Goal: Information Seeking & Learning: Learn about a topic

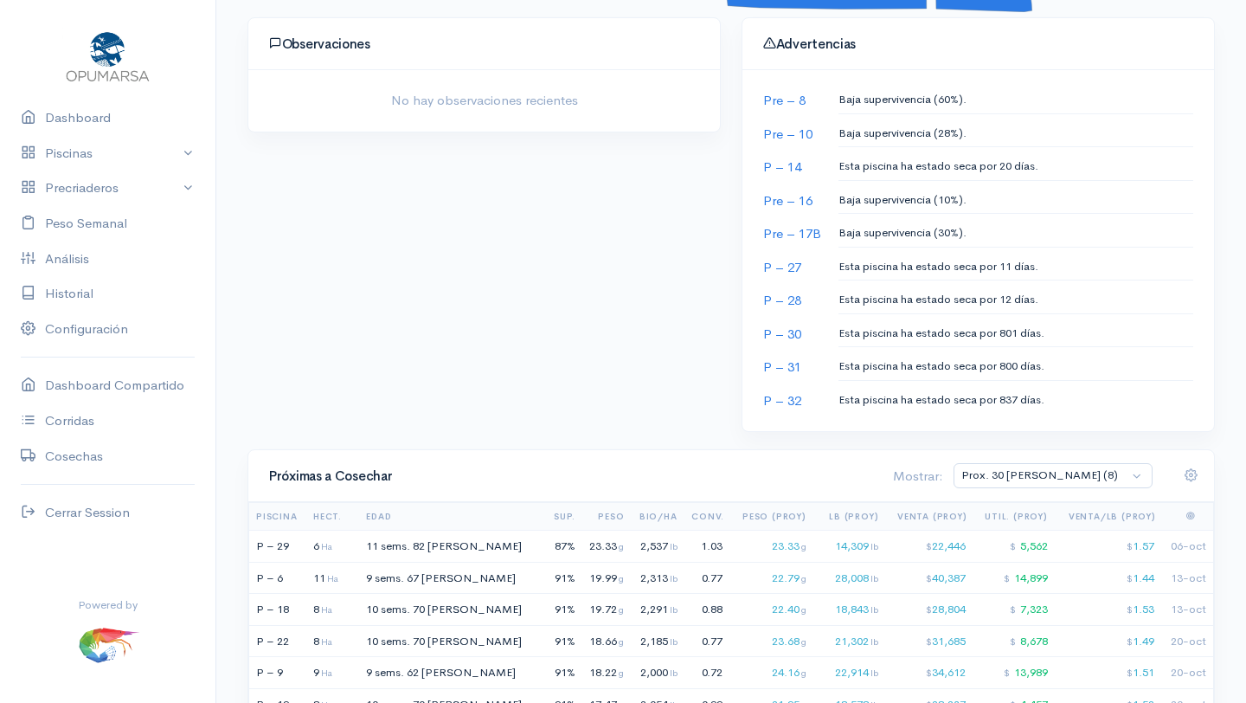
scroll to position [800, 0]
click at [319, 579] on div "11 Ha" at bounding box center [329, 576] width 33 height 17
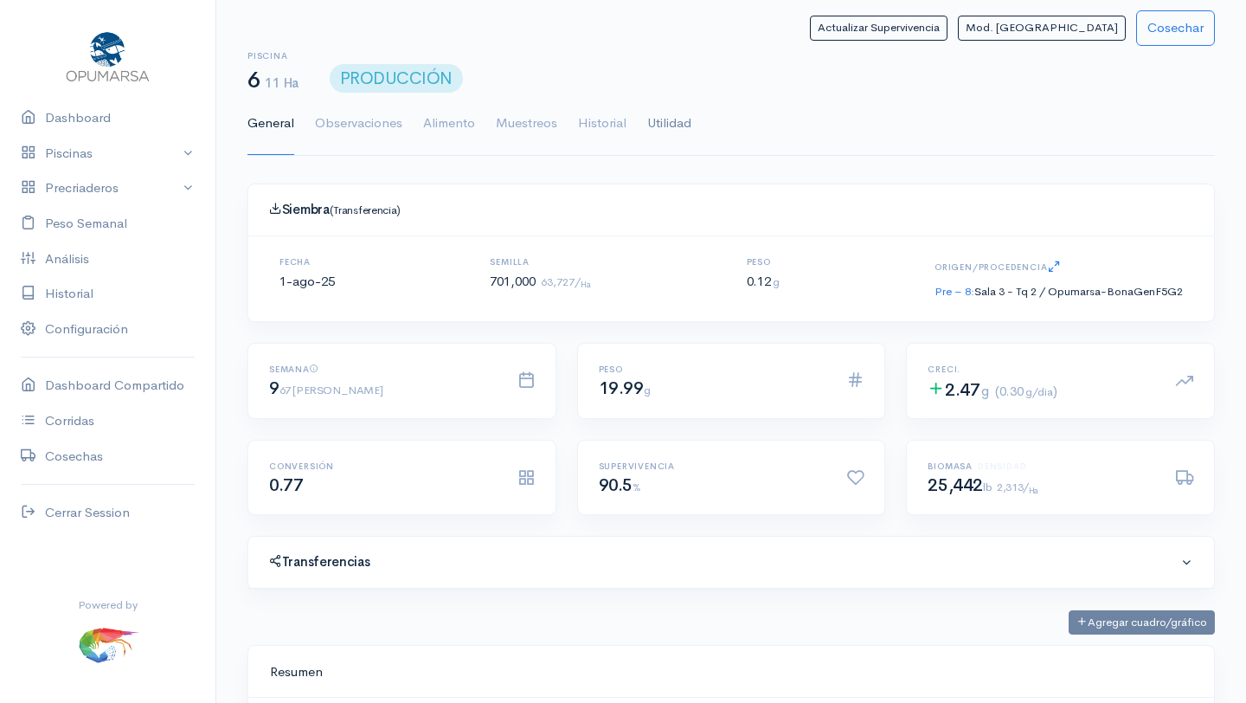
click at [682, 119] on link "Utilidad" at bounding box center [669, 124] width 44 height 62
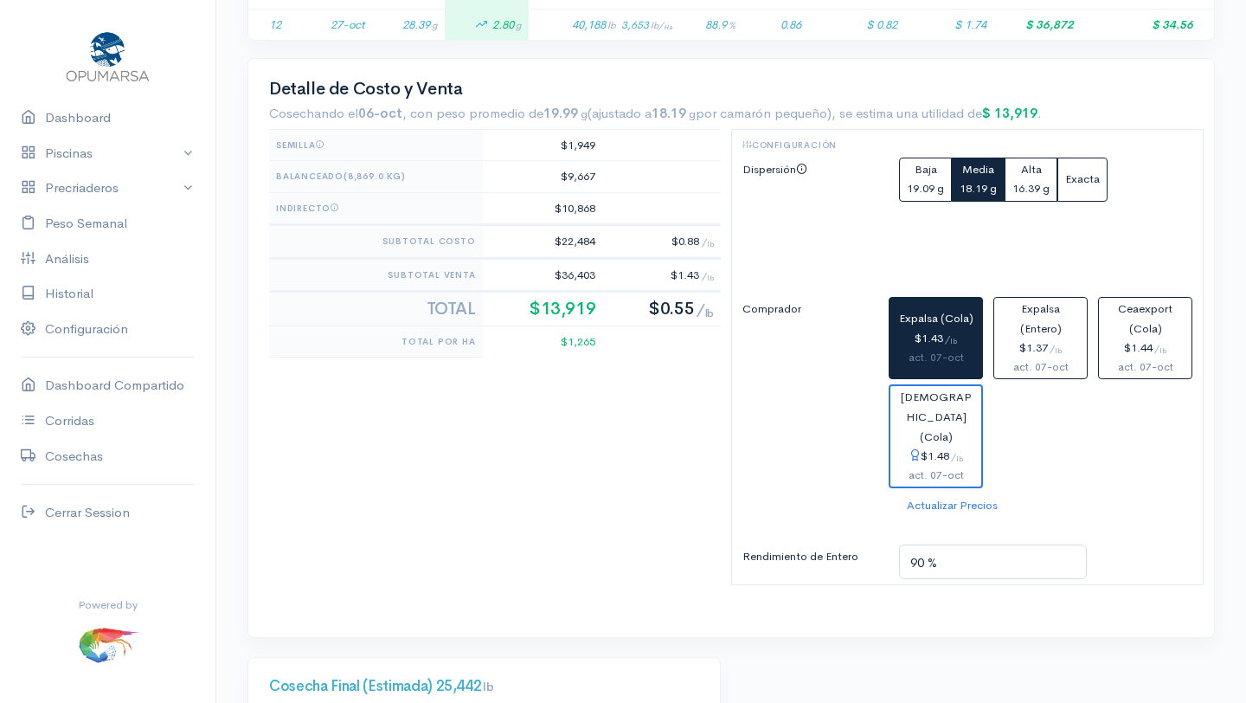
scroll to position [764, 0]
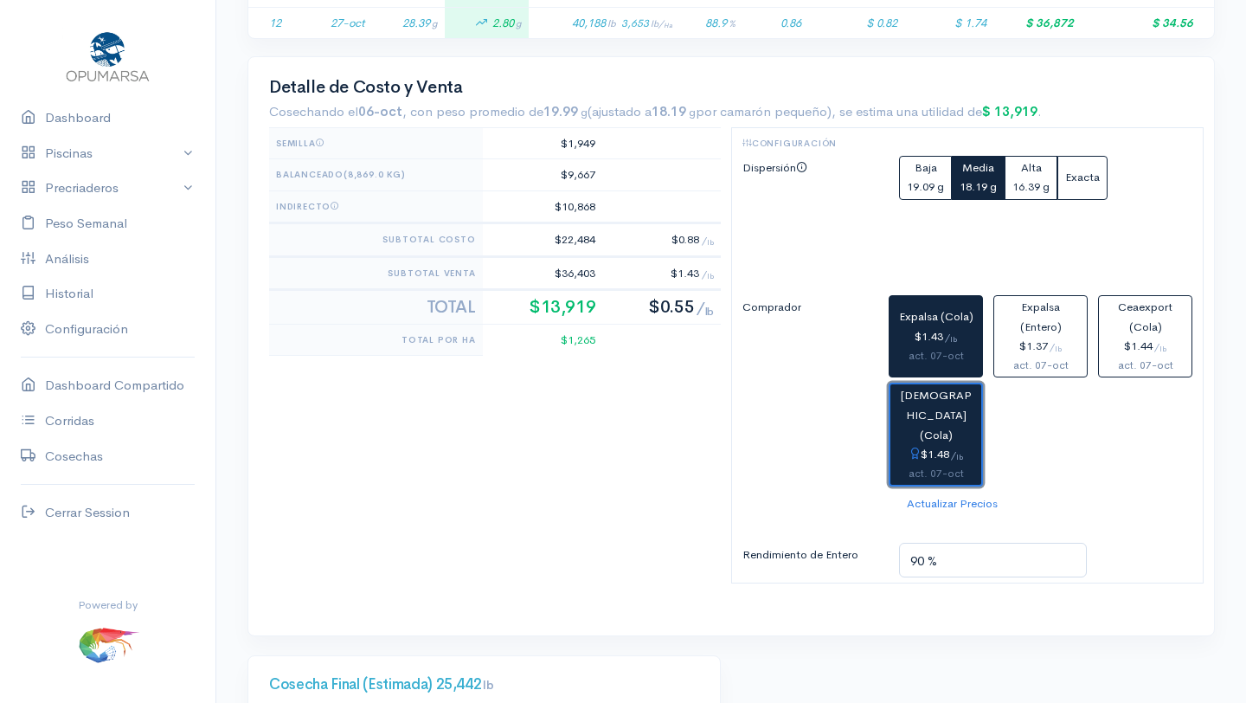
click at [937, 445] on div "$1.48 / lb" at bounding box center [935, 455] width 77 height 20
click at [932, 357] on div "act. 07-oct" at bounding box center [935, 356] width 79 height 18
click at [933, 445] on div "$1.48 / lb" at bounding box center [935, 455] width 77 height 20
click at [935, 362] on div "act. 07-oct" at bounding box center [935, 356] width 79 height 18
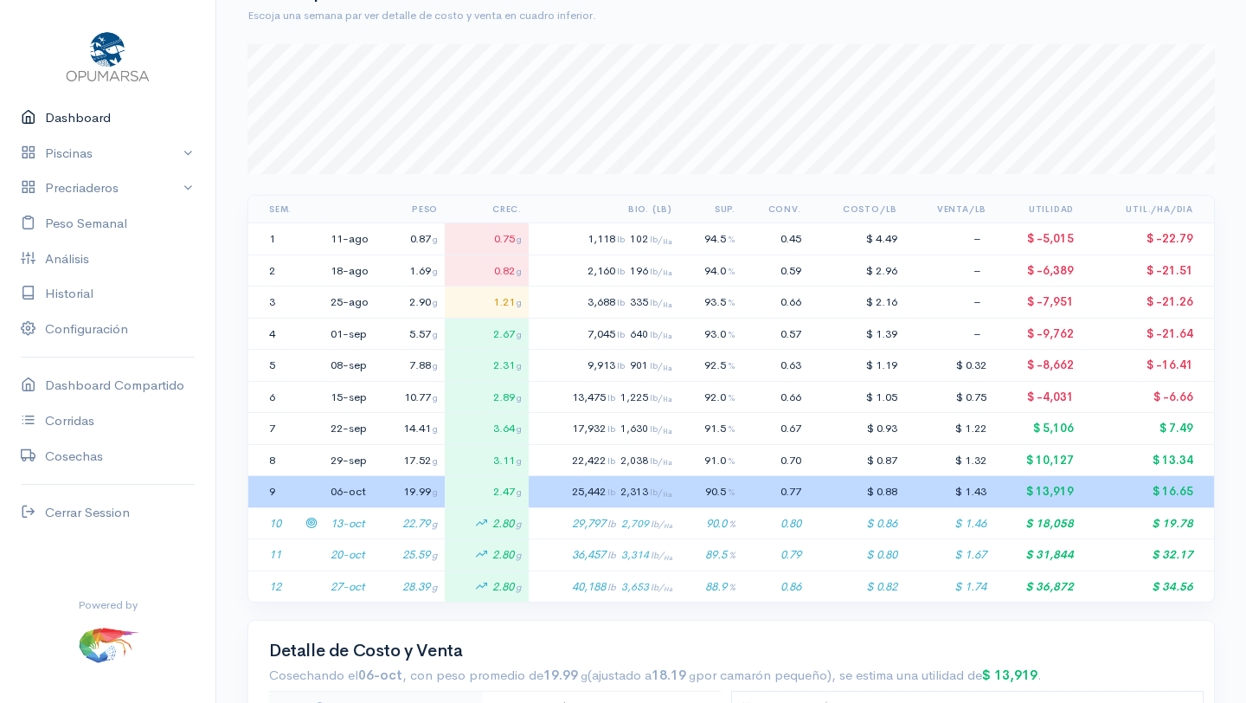
click at [92, 116] on link "Dashboard" at bounding box center [107, 117] width 215 height 35
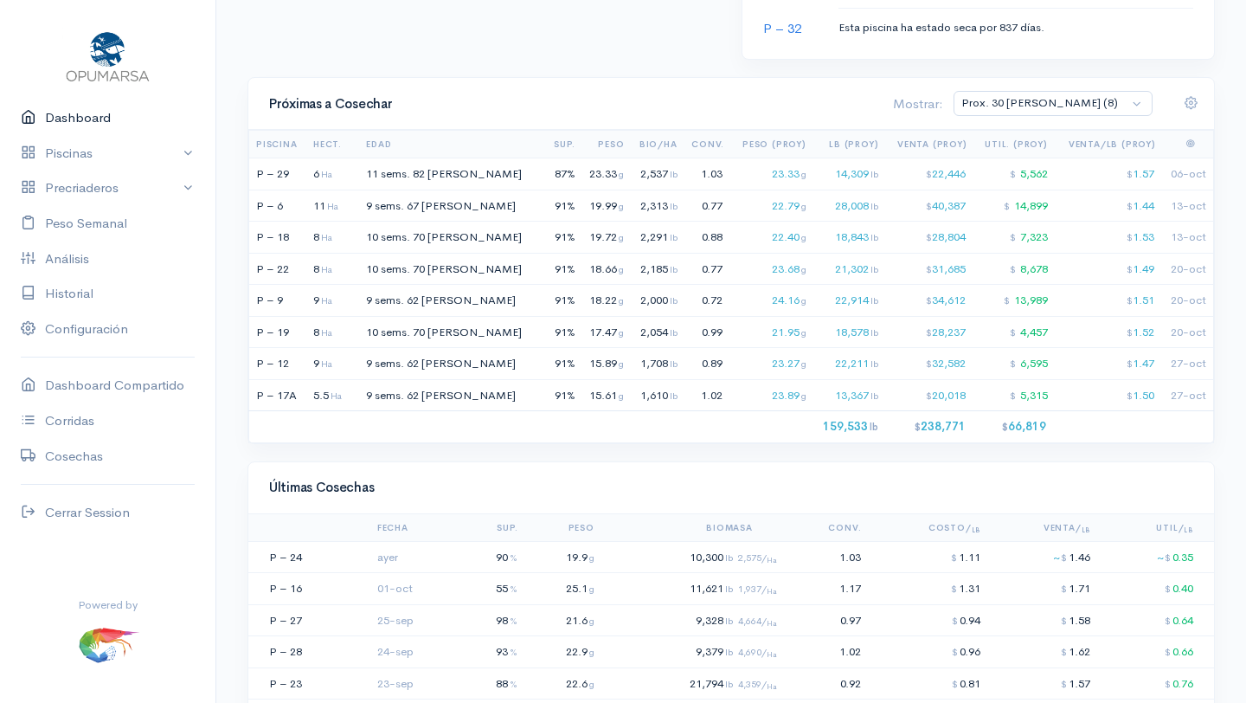
scroll to position [1207, 0]
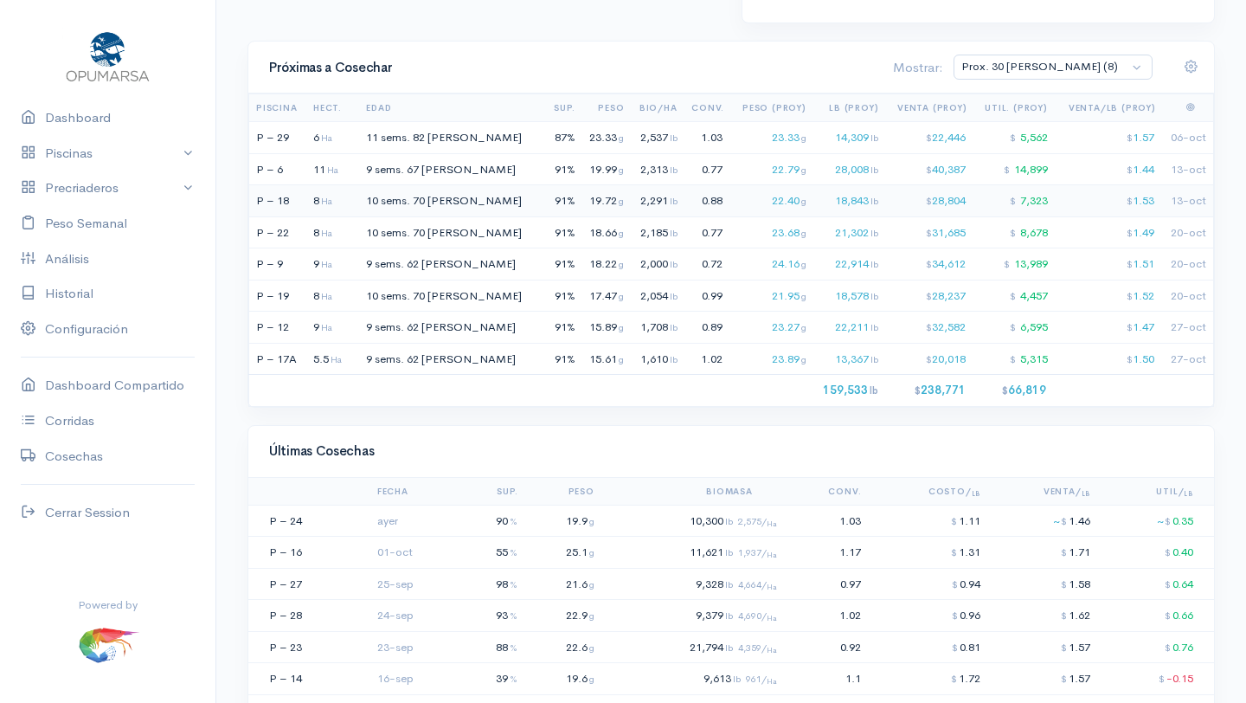
click at [288, 197] on td "P – 18" at bounding box center [280, 201] width 62 height 32
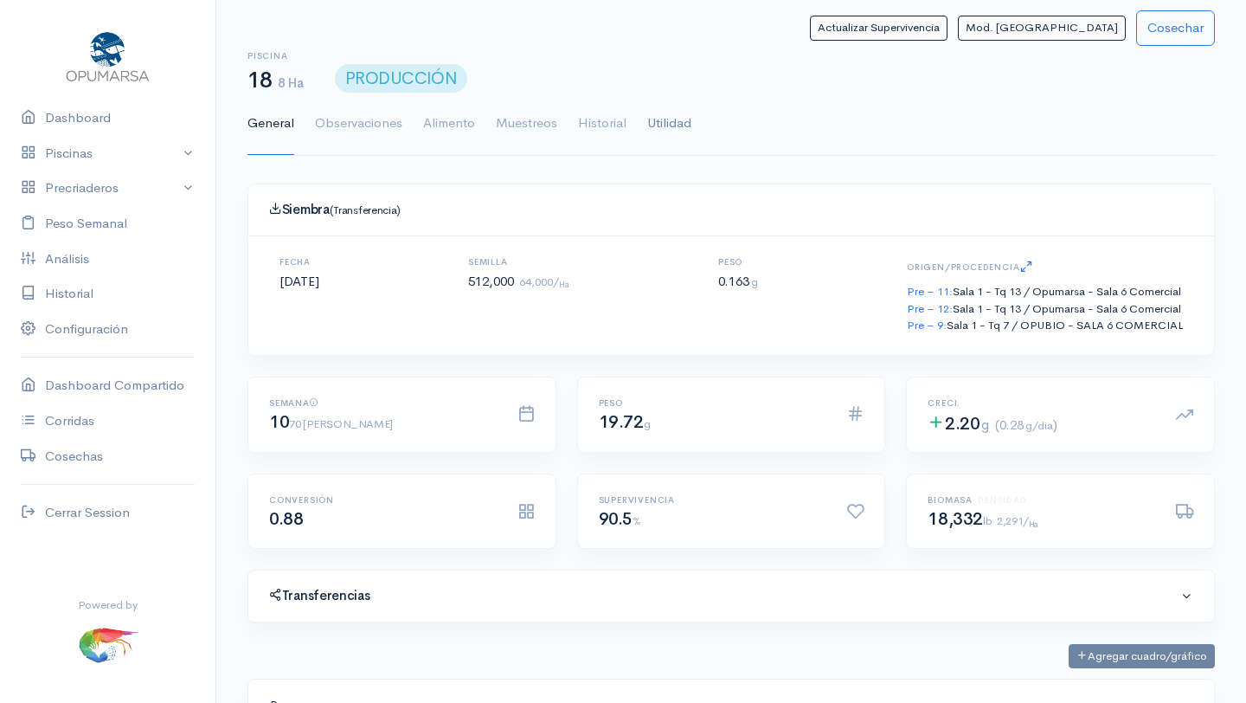
click at [675, 120] on link "Utilidad" at bounding box center [669, 124] width 44 height 62
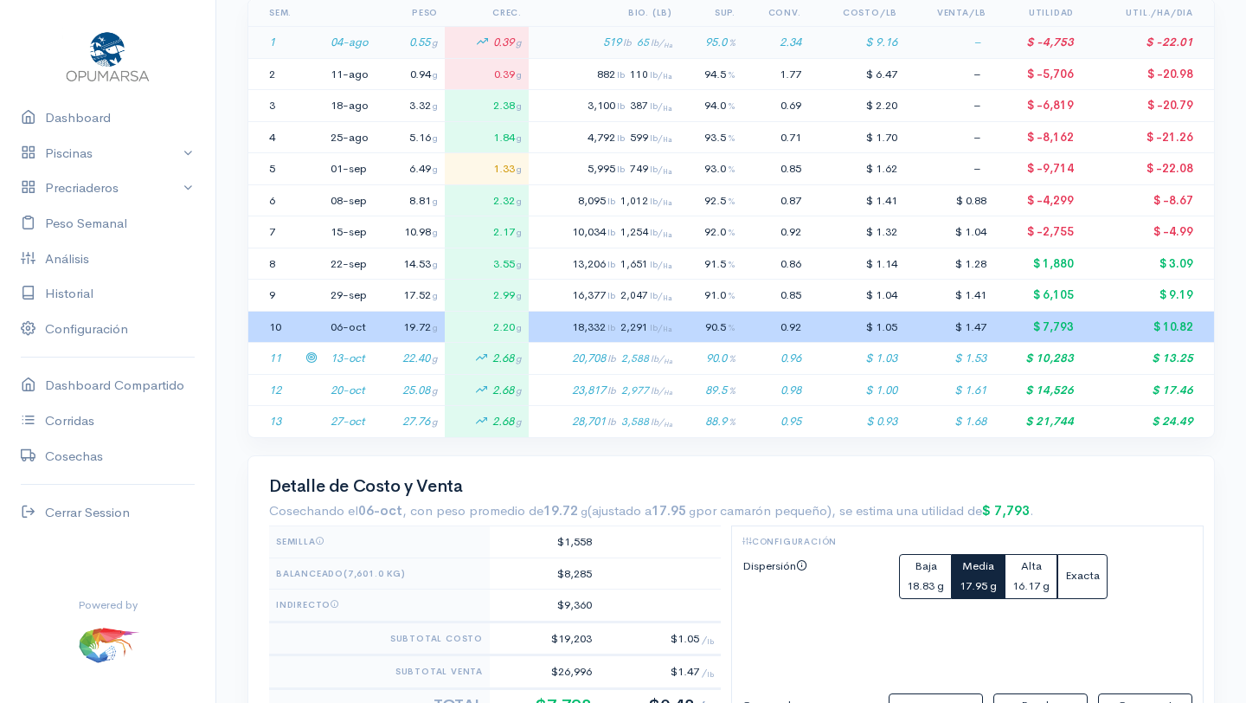
scroll to position [401, 0]
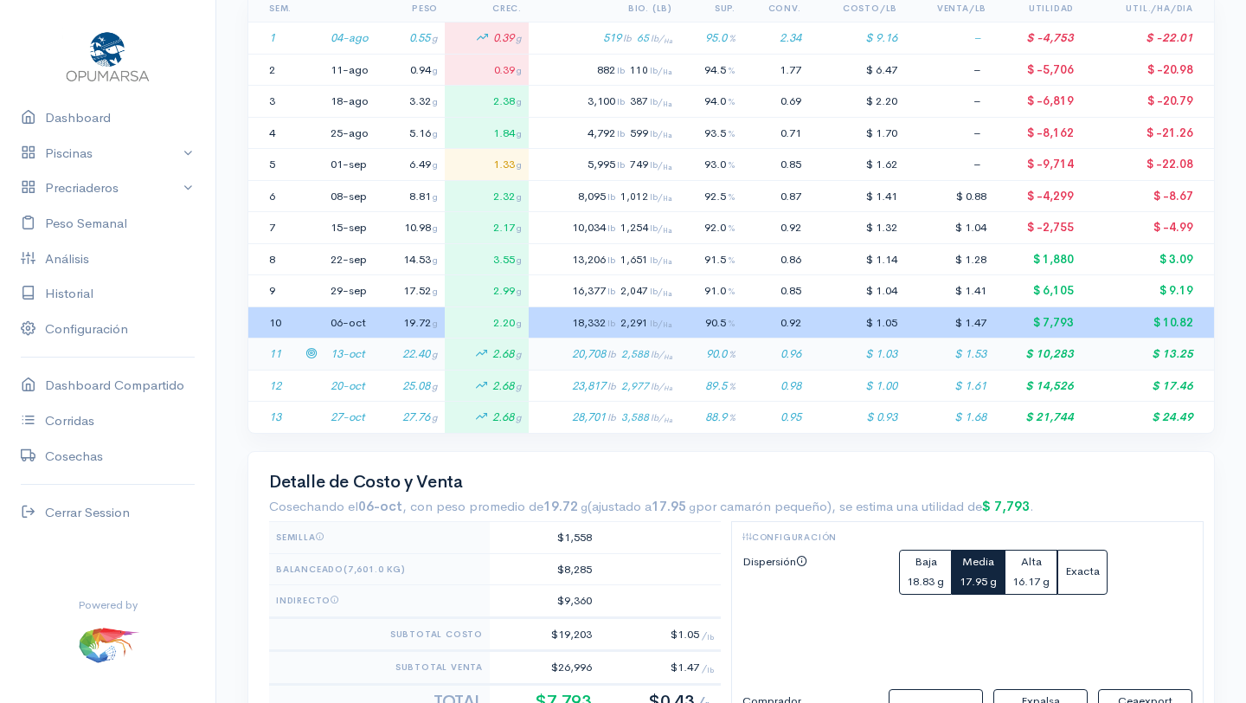
click at [354, 357] on td "13-oct" at bounding box center [350, 354] width 52 height 32
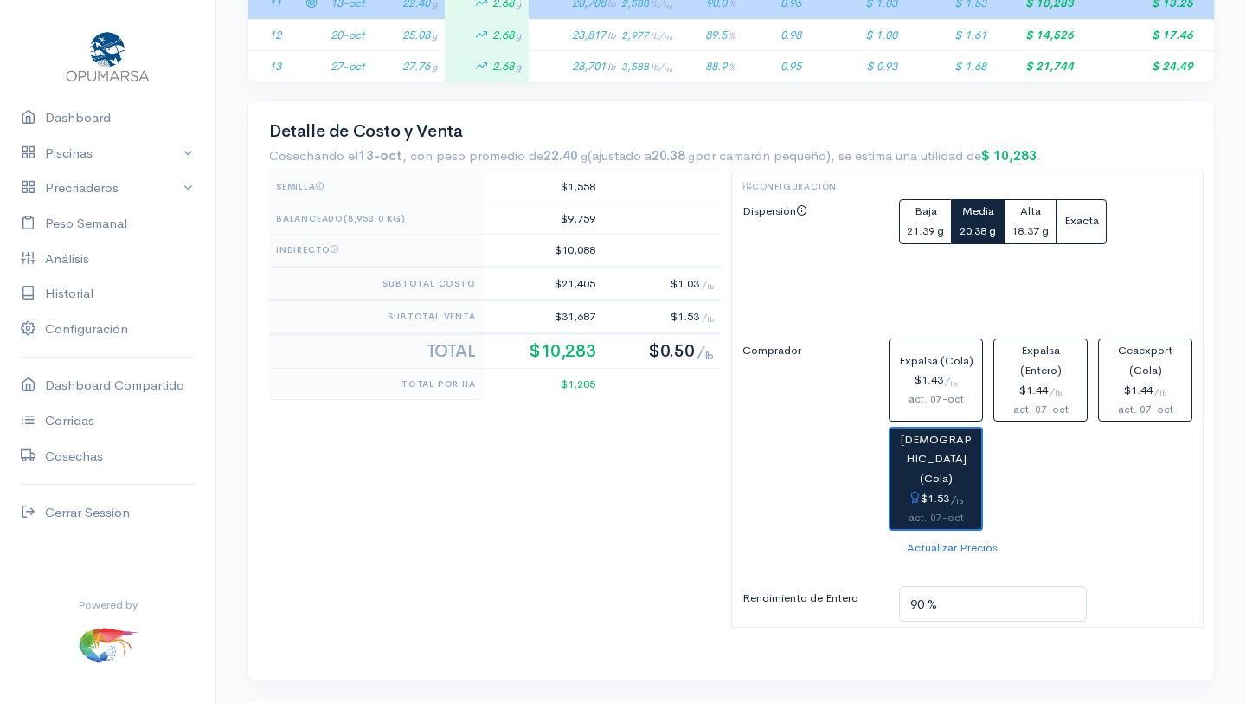
scroll to position [767, 0]
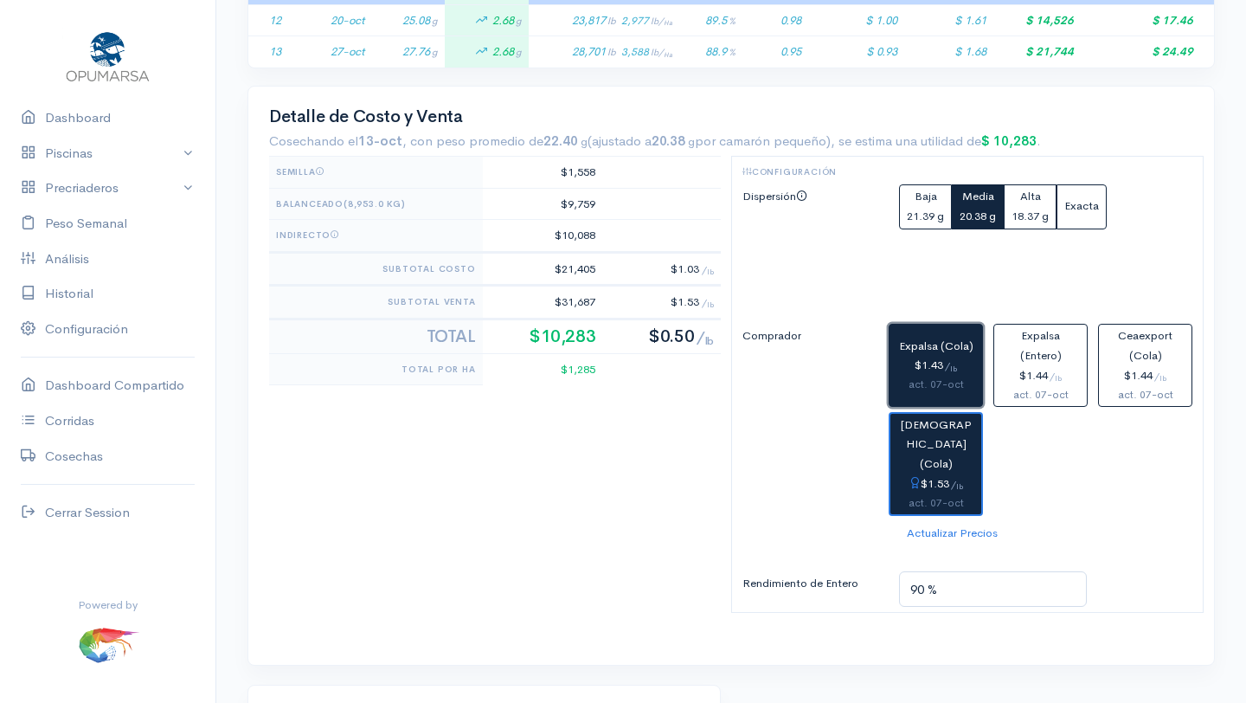
click at [910, 379] on div "act. 07-oct" at bounding box center [935, 384] width 79 height 18
click at [932, 454] on button "[DEMOGRAPHIC_DATA] (Cola) $1.53 / lb act. 07-oct" at bounding box center [936, 464] width 94 height 104
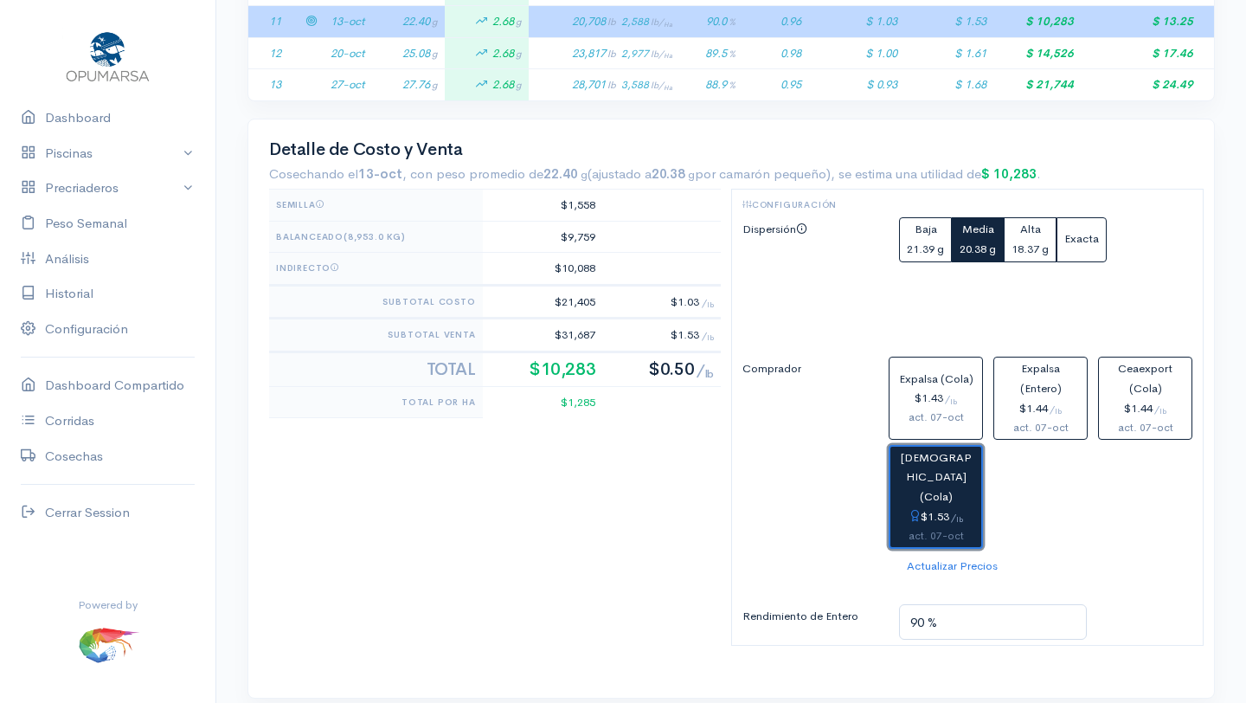
scroll to position [728, 0]
